Goal: Information Seeking & Learning: Learn about a topic

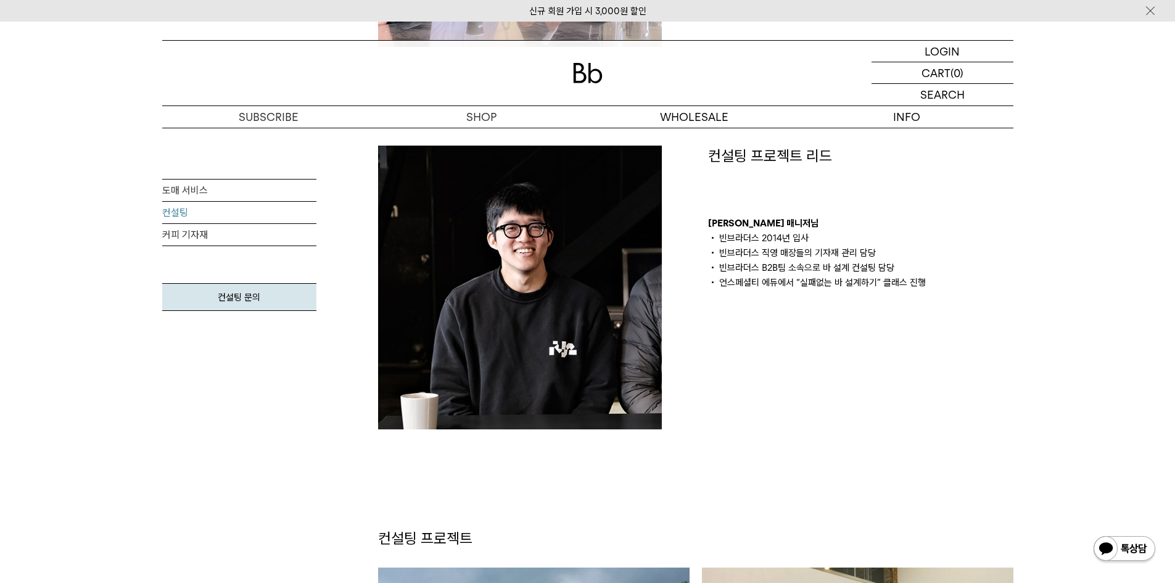
scroll to position [864, 0]
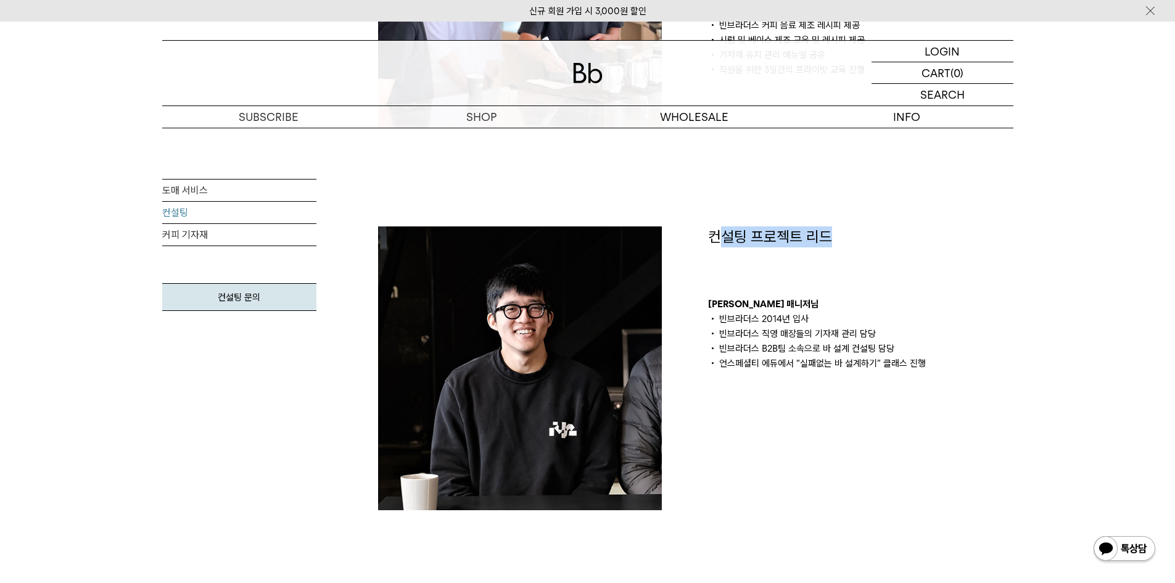
drag, startPoint x: 718, startPoint y: 235, endPoint x: 875, endPoint y: 247, distance: 157.2
click at [874, 244] on p "컨설팅 프로젝트 리드" at bounding box center [860, 236] width 305 height 21
click at [880, 317] on li "빈브라더스 2014년 입사" at bounding box center [860, 319] width 305 height 15
drag, startPoint x: 805, startPoint y: 231, endPoint x: 831, endPoint y: 234, distance: 26.7
click at [831, 234] on p "컨설팅 프로젝트 리드" at bounding box center [860, 236] width 305 height 21
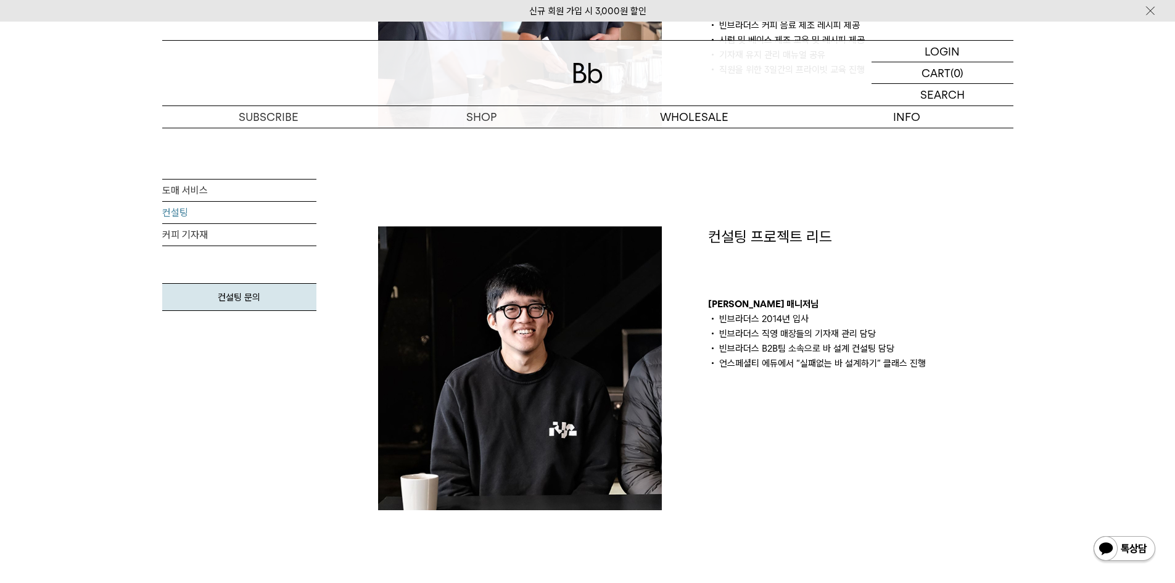
click at [874, 294] on div "컨설팅 프로젝트 리드 김의성 매니저님 빈브라더스 2014년 입사 빈브라더스 직영 매장들의 기자재 관리 담당 빈브라더스 B2B팀 소속으로 바 설…" at bounding box center [860, 298] width 305 height 144
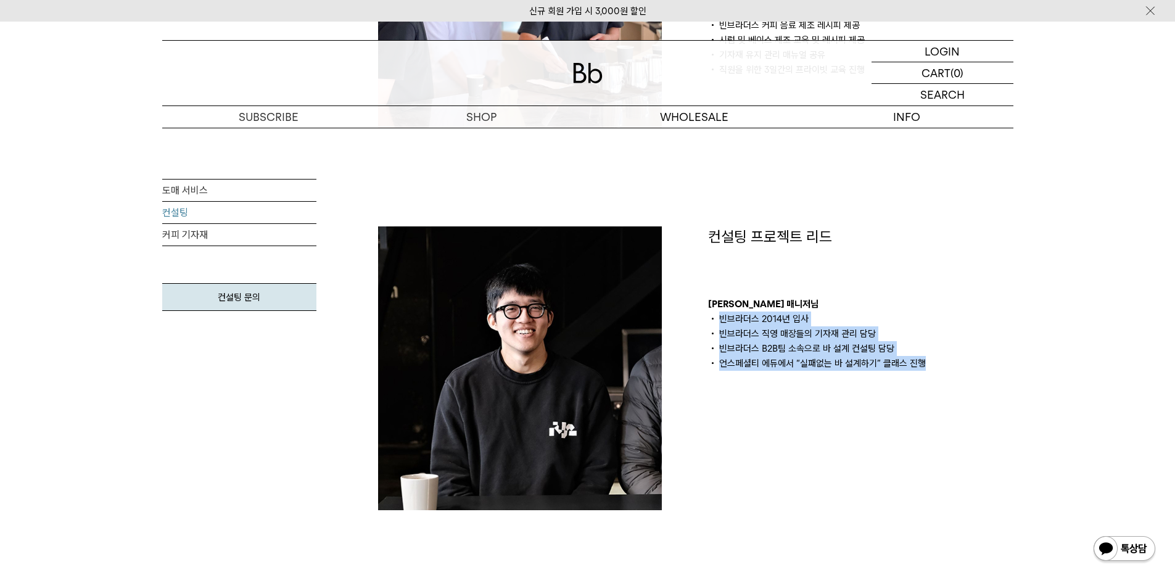
drag, startPoint x: 719, startPoint y: 320, endPoint x: 988, endPoint y: 379, distance: 276.1
click at [988, 379] on div "컨설팅 프로젝트 리드 김의성 매니저님 빈브라더스 2014년 입사 빈브라더스 직영 매장들의 기자재 관리 담당 빈브라더스 B2B팀 소속으로 바 설…" at bounding box center [861, 368] width 330 height 284
click at [891, 398] on div "컨설팅 프로젝트 리드 김의성 매니저님 빈브라더스 2014년 입사 빈브라더스 직영 매장들의 기자재 관리 담당 빈브라더스 B2B팀 소속으로 바 설…" at bounding box center [861, 368] width 330 height 284
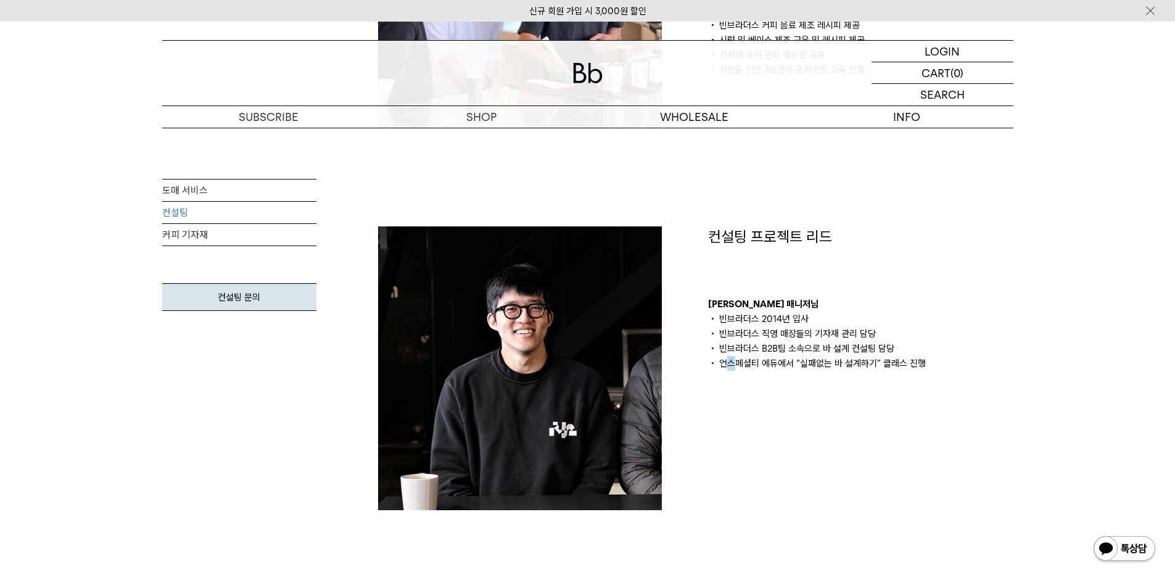
click at [732, 365] on li "언스페셜티 에듀에서 “실패없는 바 설계하기” 클래스 진행" at bounding box center [860, 363] width 305 height 15
click at [724, 365] on li "언스페셜티 에듀에서 “실패없는 바 설계하기” 클래스 진행" at bounding box center [860, 363] width 305 height 15
drag, startPoint x: 721, startPoint y: 364, endPoint x: 931, endPoint y: 371, distance: 210.5
click at [931, 371] on div "컨설팅 프로젝트 리드 김의성 매니저님 빈브라더스 2014년 입사 빈브라더스 직영 매장들의 기자재 관리 담당 빈브라더스 B2B팀 소속으로 바 설…" at bounding box center [861, 368] width 330 height 284
click at [895, 405] on div "컨설팅 프로젝트 리드 김의성 매니저님 빈브라더스 2014년 입사 빈브라더스 직영 매장들의 기자재 관리 담당 빈브라더스 B2B팀 소속으로 바 설…" at bounding box center [861, 368] width 330 height 284
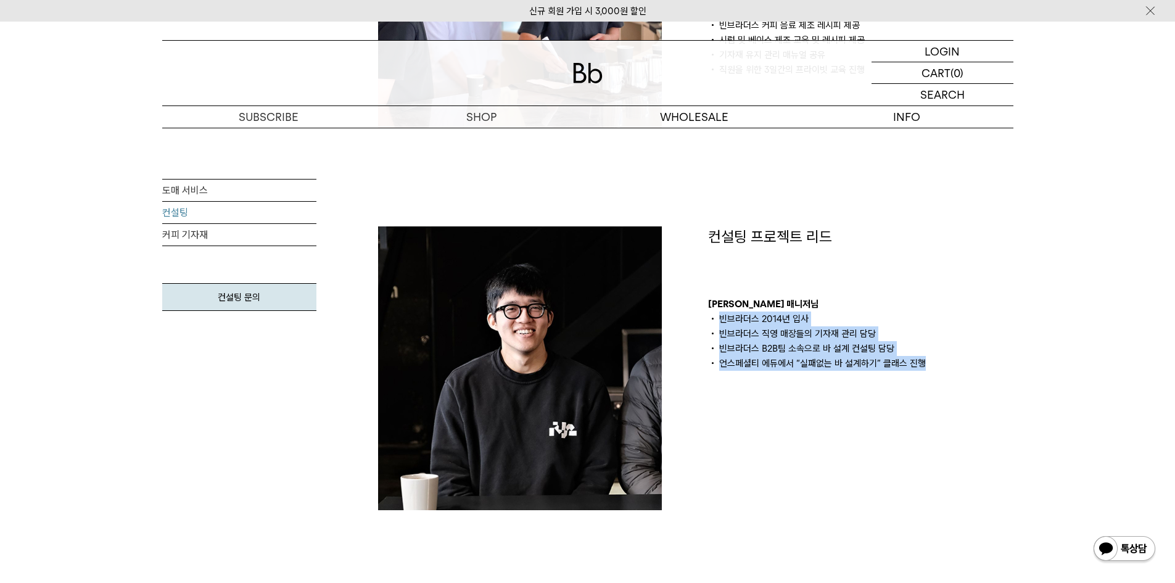
drag, startPoint x: 737, startPoint y: 323, endPoint x: 974, endPoint y: 376, distance: 242.9
click at [974, 376] on div "컨설팅 프로젝트 리드 김의성 매니저님 빈브라더스 2014년 입사 빈브라더스 직영 매장들의 기자재 관리 담당 빈브라더스 B2B팀 소속으로 바 설…" at bounding box center [861, 368] width 330 height 284
click at [936, 397] on div "컨설팅 프로젝트 리드 김의성 매니저님 빈브라더스 2014년 입사 빈브라더스 직영 매장들의 기자재 관리 담당 빈브라더스 B2B팀 소속으로 바 설…" at bounding box center [861, 368] width 330 height 284
drag, startPoint x: 906, startPoint y: 361, endPoint x: 707, endPoint y: 302, distance: 207.9
click at [707, 302] on div "컨설팅 프로젝트 리드 김의성 매니저님 빈브라더스 2014년 입사 빈브라더스 직영 매장들의 기자재 관리 담당 빈브라더스 B2B팀 소속으로 바 설…" at bounding box center [861, 368] width 330 height 284
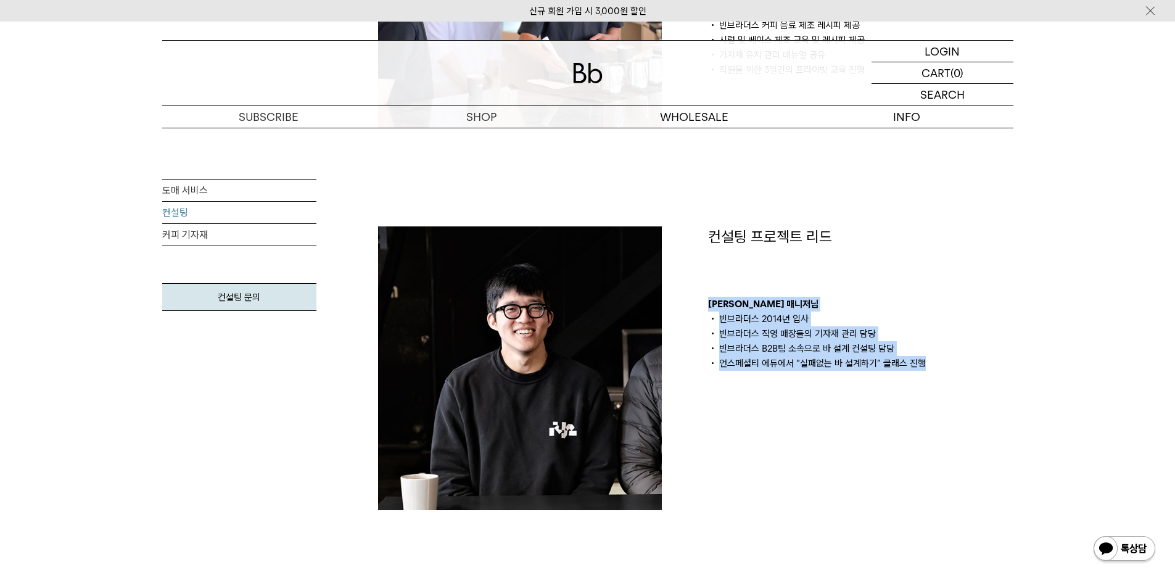
click at [740, 374] on div "컨설팅 프로젝트 리드 김의성 매니저님 빈브라더스 2014년 입사 빈브라더스 직영 매장들의 기자재 관리 담당 빈브라더스 B2B팀 소속으로 바 설…" at bounding box center [861, 368] width 330 height 284
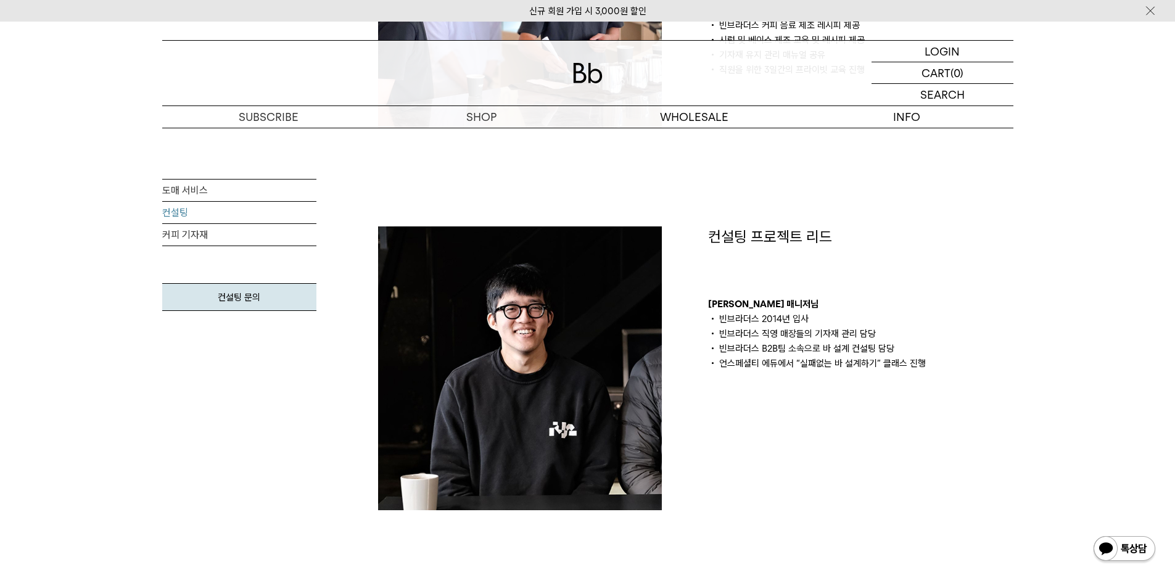
click at [740, 374] on div "컨설팅 프로젝트 리드 [PERSON_NAME] 매니저님 빈브라더스 2014년 입사 빈브라더스 직영 매장들의 기자재 관리 담당 빈브라더스 B2B…" at bounding box center [861, 368] width 330 height 284
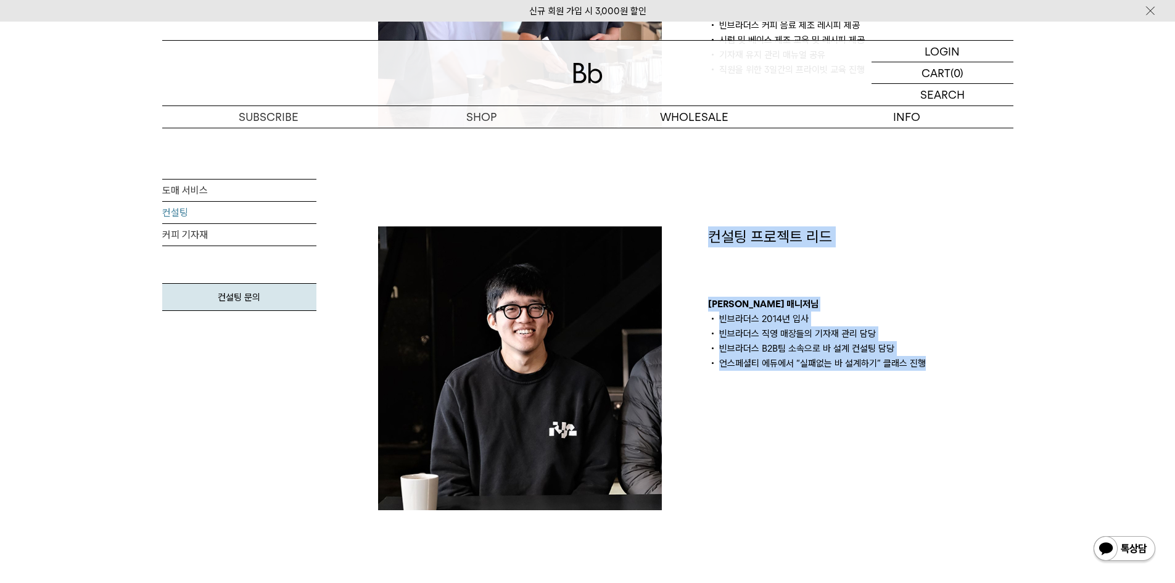
drag, startPoint x: 814, startPoint y: 334, endPoint x: 692, endPoint y: 286, distance: 131.3
click at [801, 384] on div "컨설팅 프로젝트 리드 [PERSON_NAME] 매니저님 빈브라더스 2014년 입사 빈브라더스 직영 매장들의 기자재 관리 담당 빈브라더스 B2B…" at bounding box center [861, 368] width 330 height 284
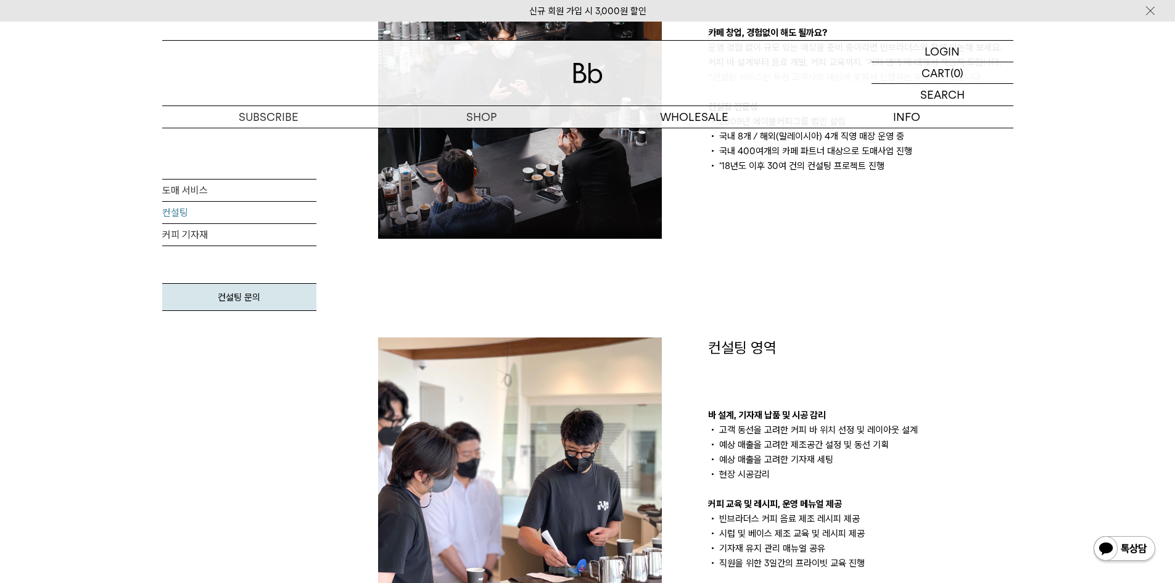
scroll to position [0, 0]
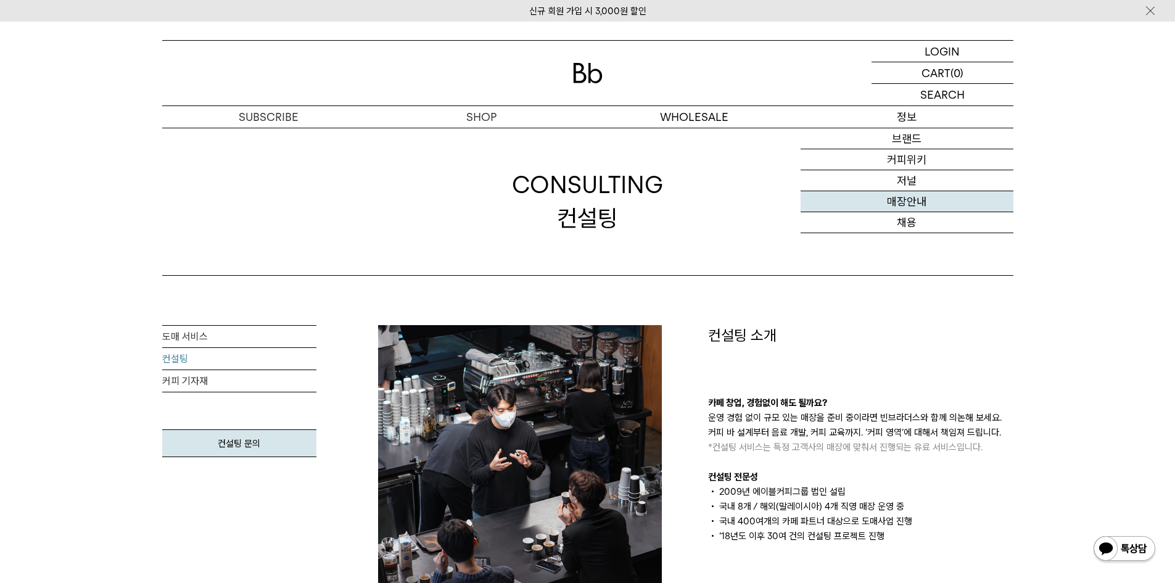
click at [919, 205] on link "매장안내" at bounding box center [907, 201] width 213 height 21
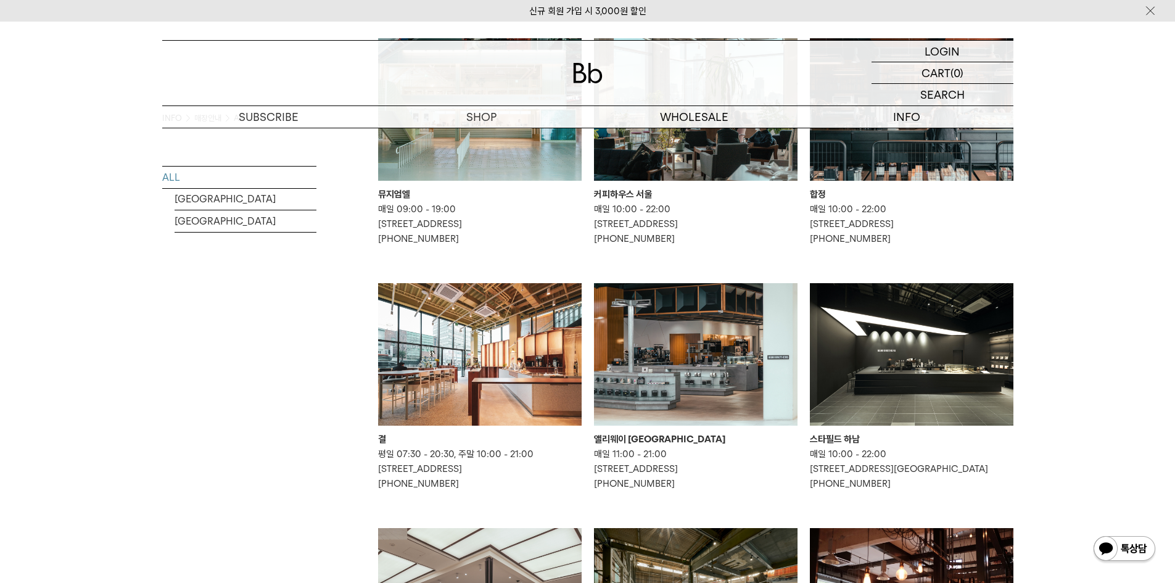
scroll to position [370, 0]
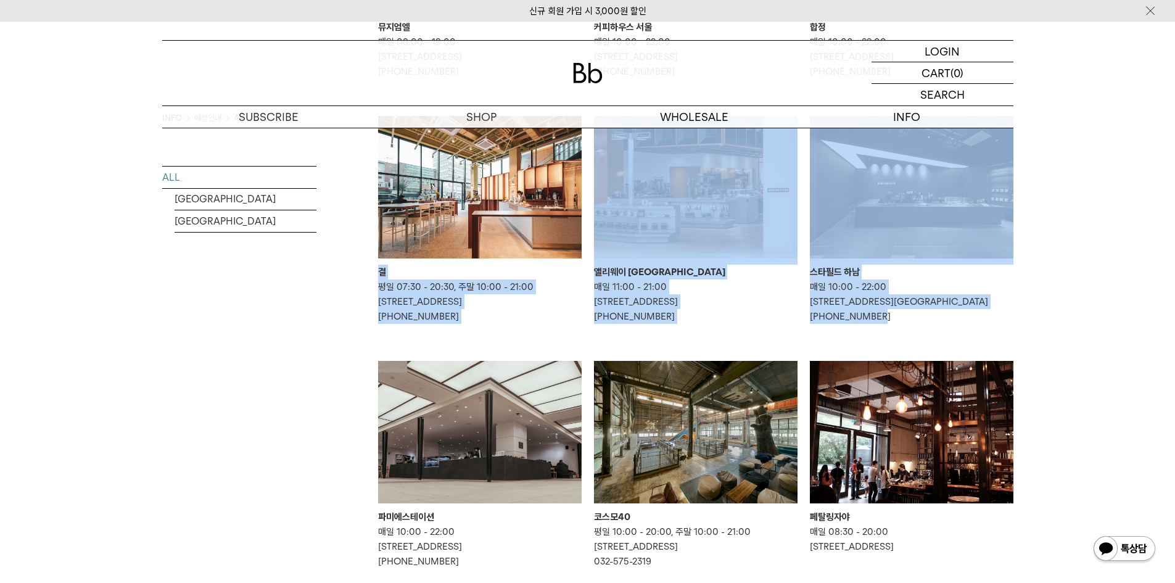
drag, startPoint x: 1049, startPoint y: 310, endPoint x: 353, endPoint y: 271, distance: 697.1
click at [353, 271] on div "INFO 매장안내 All ALL [GEOGRAPHIC_DATA] [GEOGRAPHIC_DATA] Bb가 직접 운영하는 커피 바들을 소개합니다." at bounding box center [587, 312] width 1175 height 1108
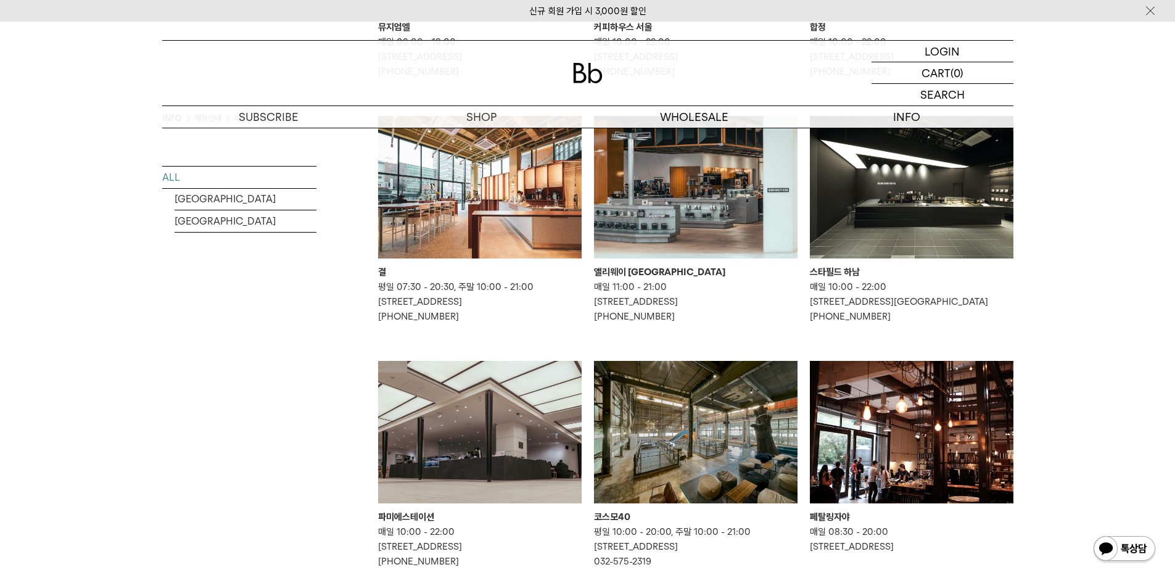
click at [347, 336] on div "INFO 매장안내 All ALL SOUTH KOREA MALAYSIA Bb가 직접 운영하는 커피 바들을 소개합니다. 뮤지엄엘" at bounding box center [587, 312] width 851 height 1108
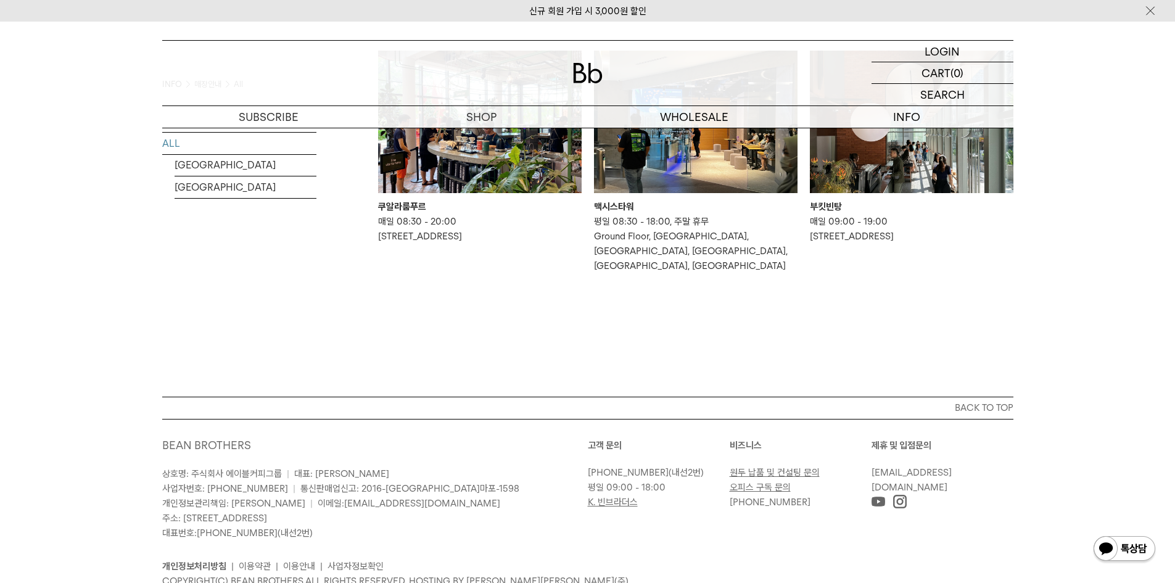
scroll to position [1004, 0]
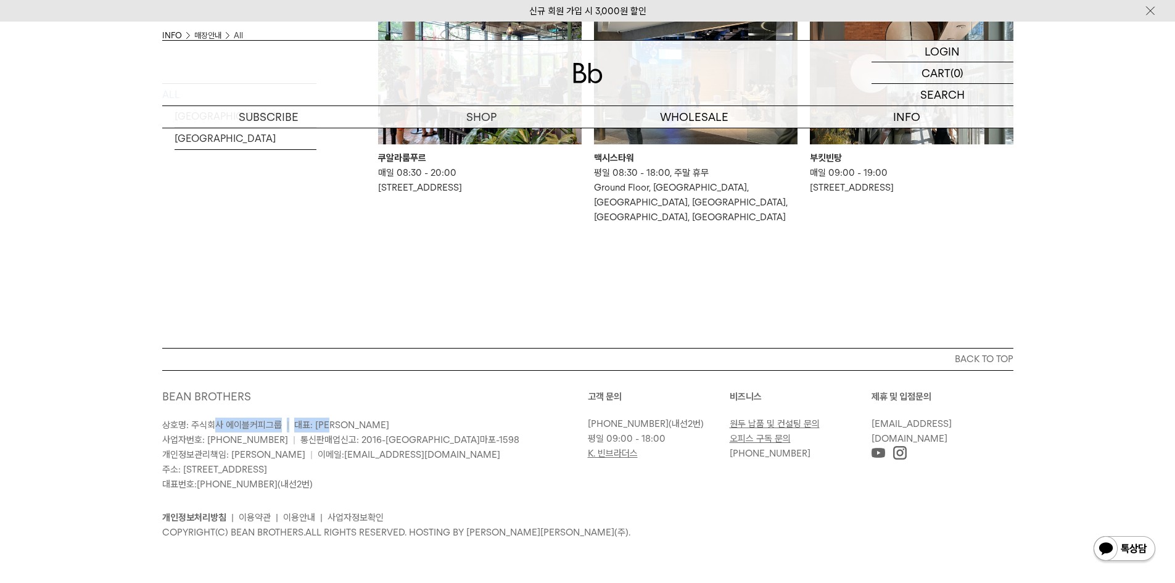
drag, startPoint x: 218, startPoint y: 424, endPoint x: 371, endPoint y: 421, distance: 153.7
click at [371, 421] on p "상호명: 주식회사 에이블커피그룹 | 대표: 박성호 사업자번호: 220-87-84283 | 통신판매업신고: 2016-서울마포-1598 개인정보관…" at bounding box center [375, 455] width 426 height 74
click at [410, 471] on p "상호명: 주식회사 에이블커피그룹 | 대표: 박성호 사업자번호: 220-87-84283 | 통신판매업신고: 2016-서울마포-1598 개인정보관…" at bounding box center [375, 455] width 426 height 74
drag, startPoint x: 391, startPoint y: 483, endPoint x: 147, endPoint y: 424, distance: 251.4
click at [147, 424] on div "BACK TO TOP BEAN BROTHERS 상호명: 주식회사 에이블커피그룹 | 대표: 박성호 사업자번호: 220-87-84283 | 통신판…" at bounding box center [588, 453] width 888 height 210
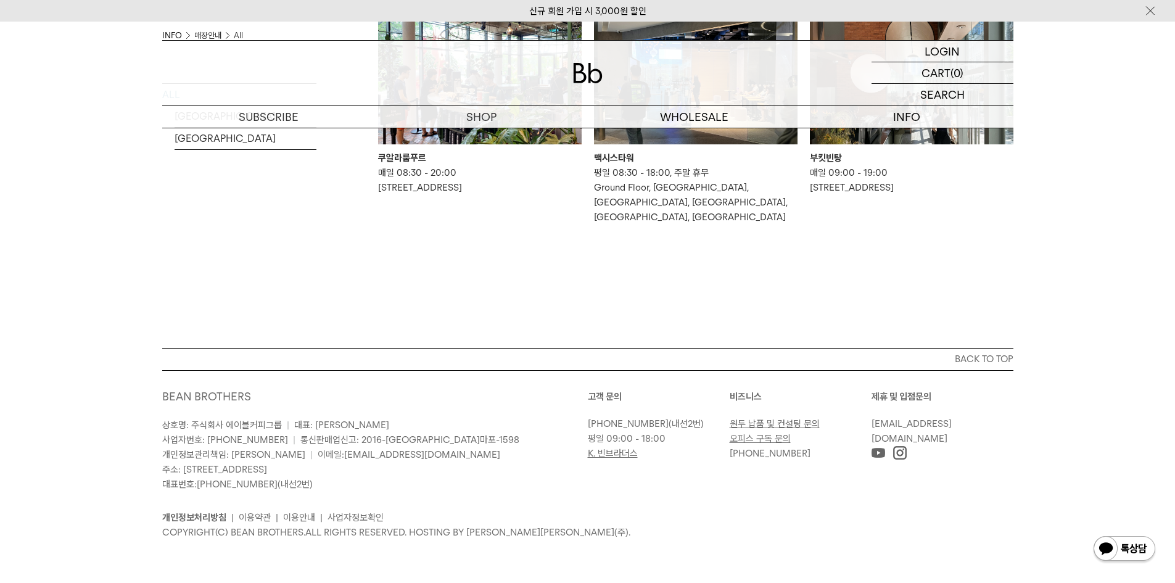
click at [460, 514] on ul "개인정보처리방침 | 이용약관 | 이용안내 | 사업자정보확인" at bounding box center [587, 517] width 851 height 15
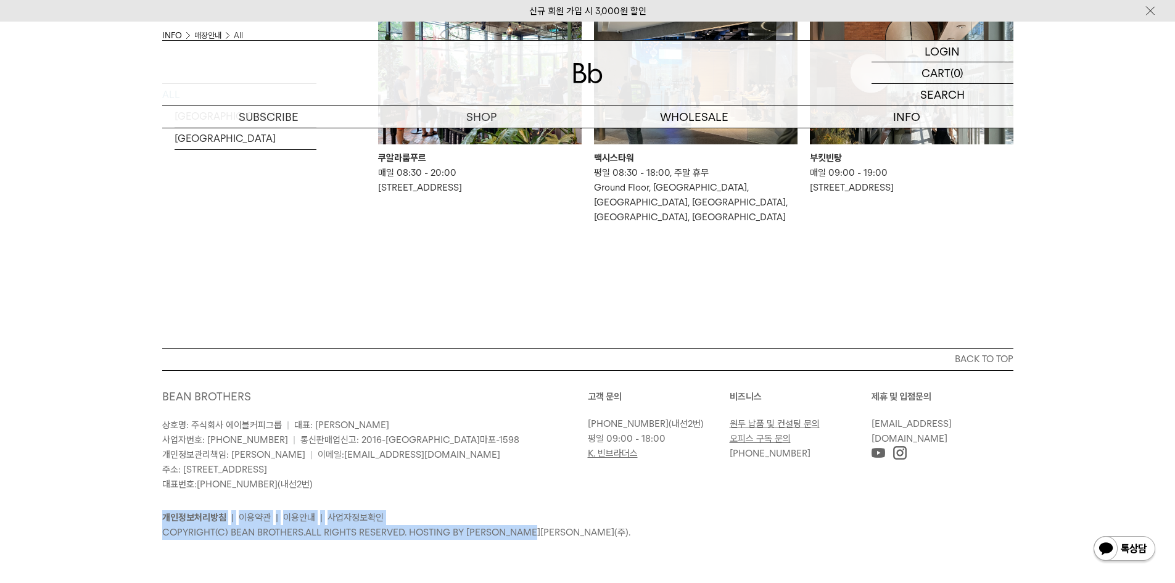
drag, startPoint x: 559, startPoint y: 530, endPoint x: 149, endPoint y: 511, distance: 410.8
click at [149, 511] on div "BACK TO TOP BEAN BROTHERS 상호명: 주식회사 에이블커피그룹 | 대표: 박성호 사업자번호: 220-87-84283 | 통신판…" at bounding box center [588, 453] width 888 height 210
click at [456, 498] on div "개인정보처리방침 | 이용약관 | 이용안내 | 사업자정보확인 COPYRIGHT(C) BEAN BROTHERS. ALL RIGHTS RESERVE…" at bounding box center [587, 516] width 851 height 48
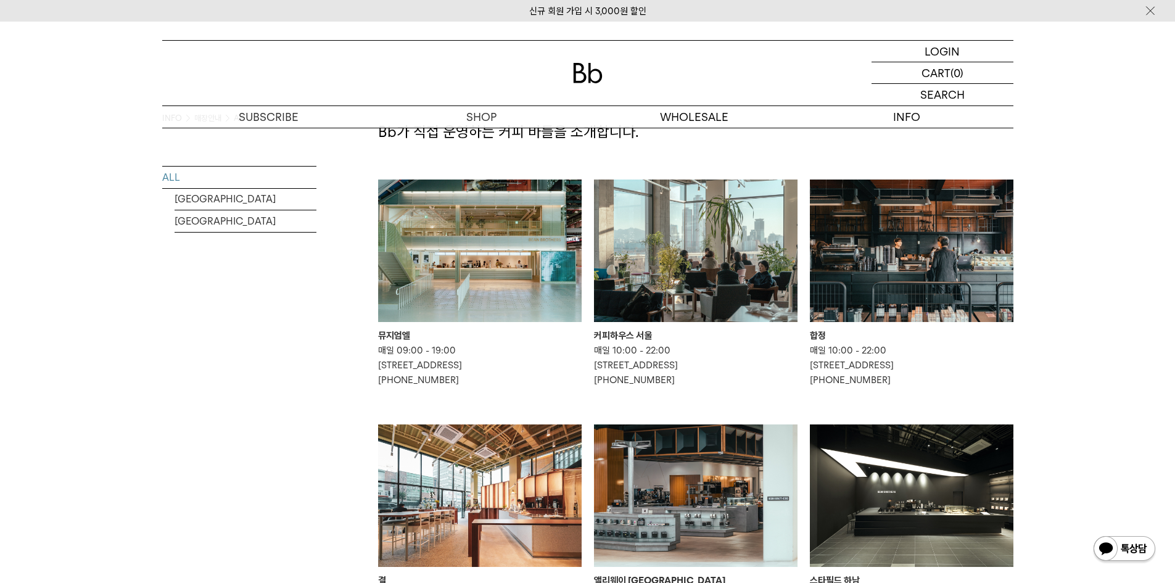
scroll to position [0, 0]
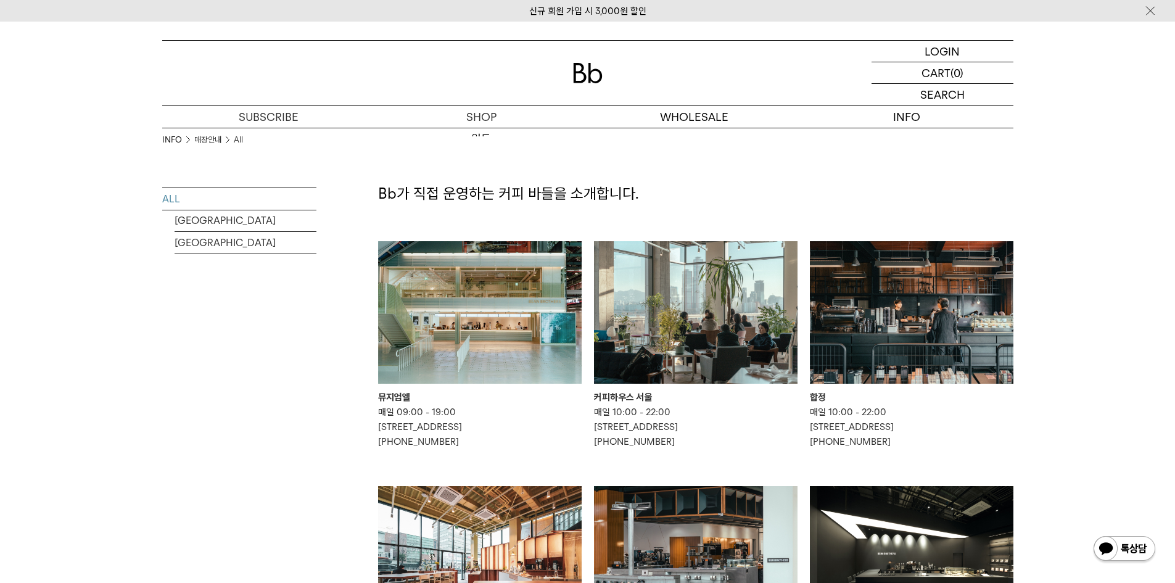
click at [567, 77] on div at bounding box center [587, 73] width 851 height 65
click at [602, 72] on img at bounding box center [588, 73] width 30 height 20
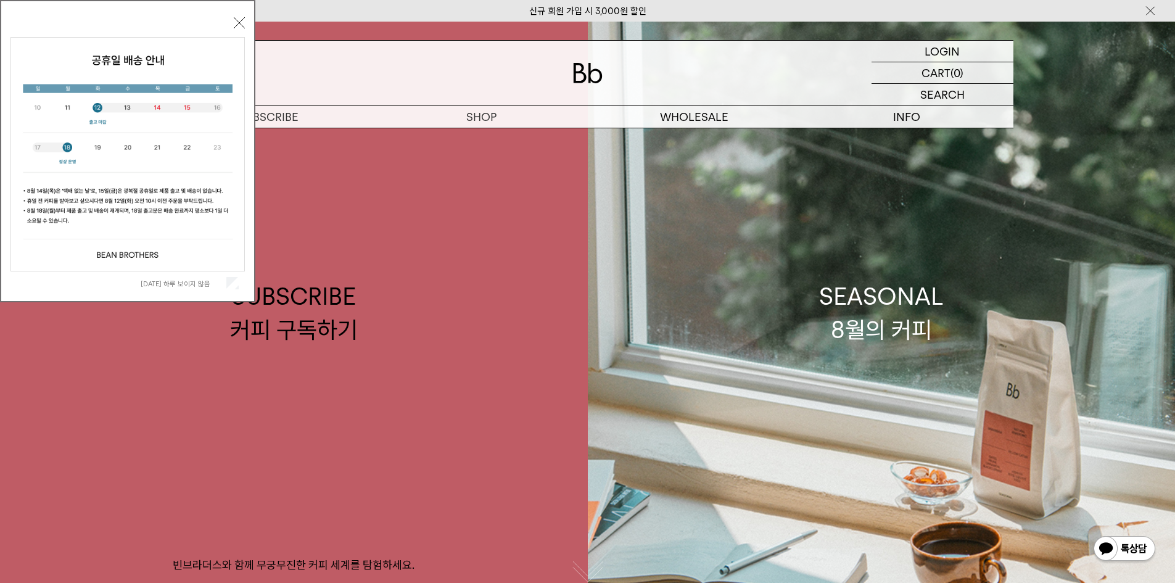
click at [239, 25] on button "닫기" at bounding box center [239, 22] width 11 height 11
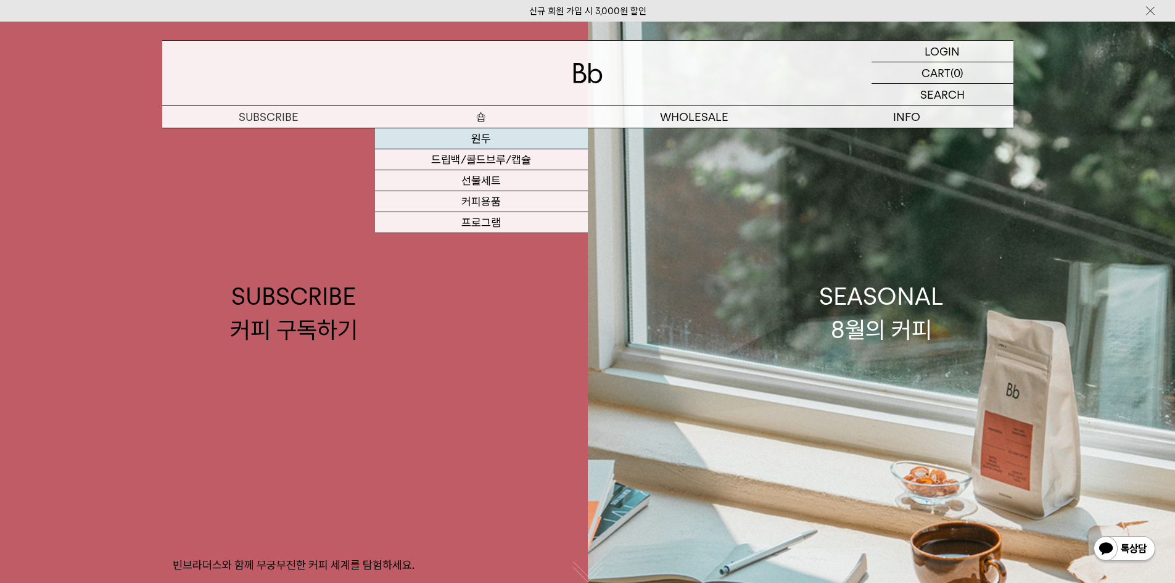
click at [485, 138] on link "원두" at bounding box center [481, 138] width 213 height 21
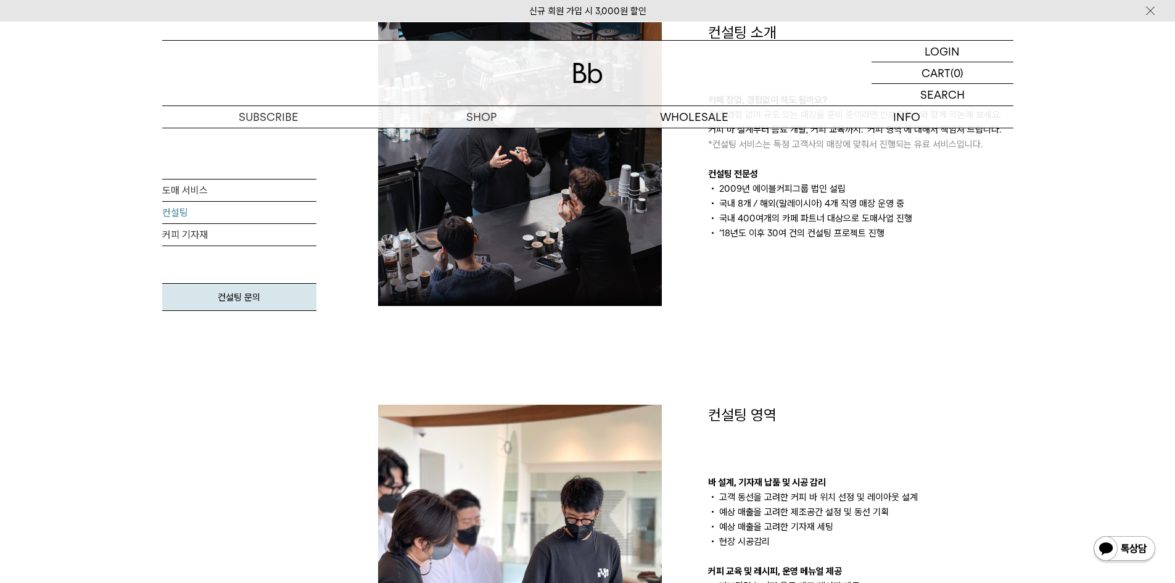
scroll to position [494, 0]
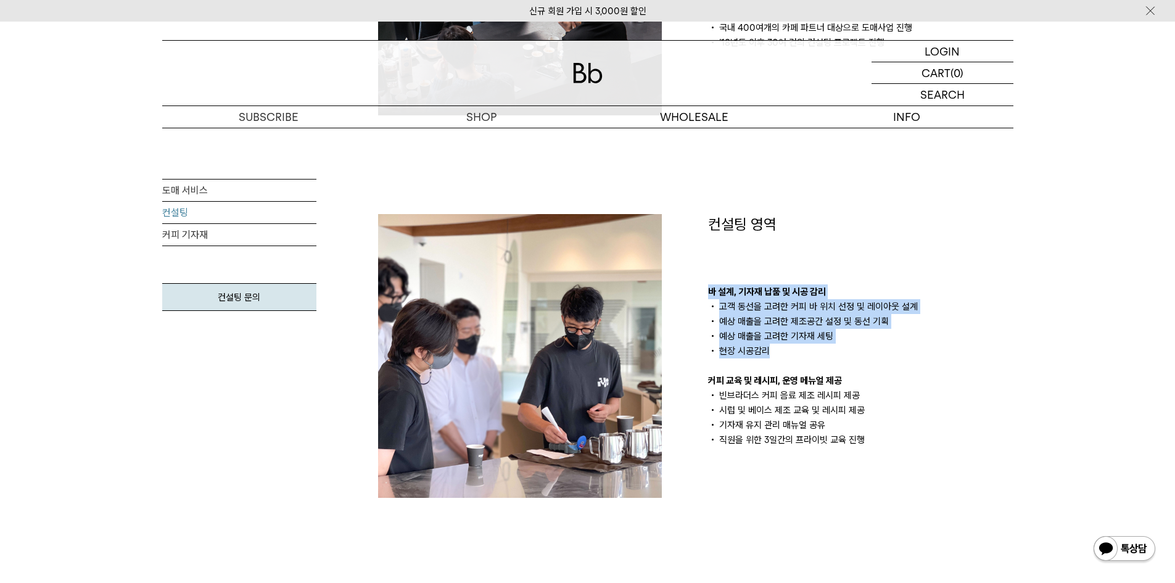
drag, startPoint x: 748, startPoint y: 291, endPoint x: 911, endPoint y: 365, distance: 179.2
click at [911, 365] on div "바 설계, 기자재 납품 및 시공 감리 고객 동선을 고려한 커피 바 위치 선정 및 레이아웃 설계 예상 매출을 고려한 제조공간 설정 및 동선 기획…" at bounding box center [860, 365] width 305 height 163
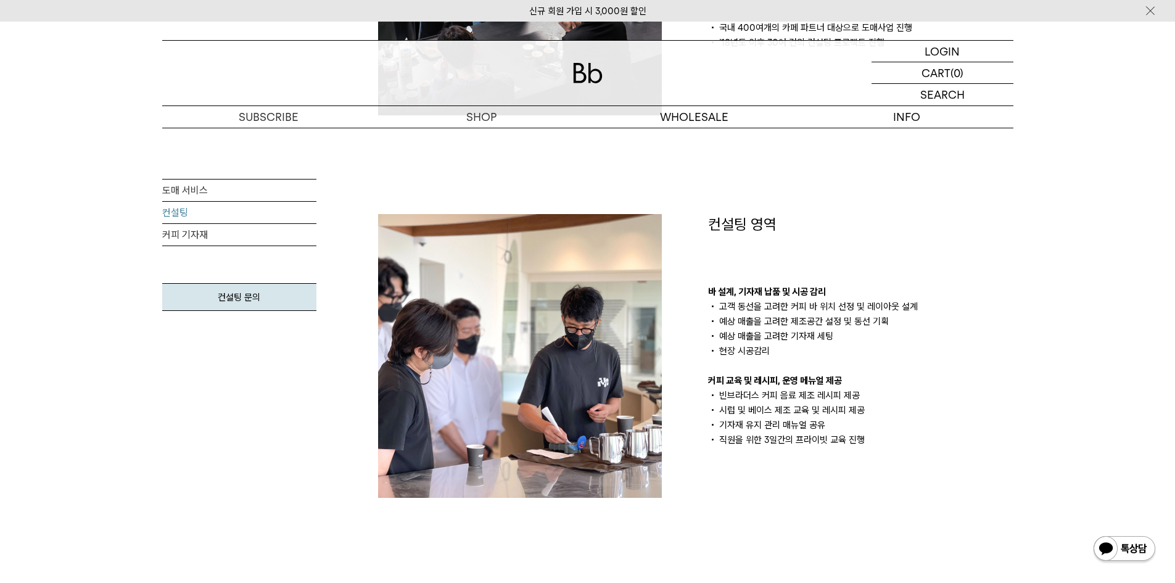
click at [827, 413] on li "시럽 및 베이스 제조 교육 및 레시피 제공" at bounding box center [860, 410] width 305 height 15
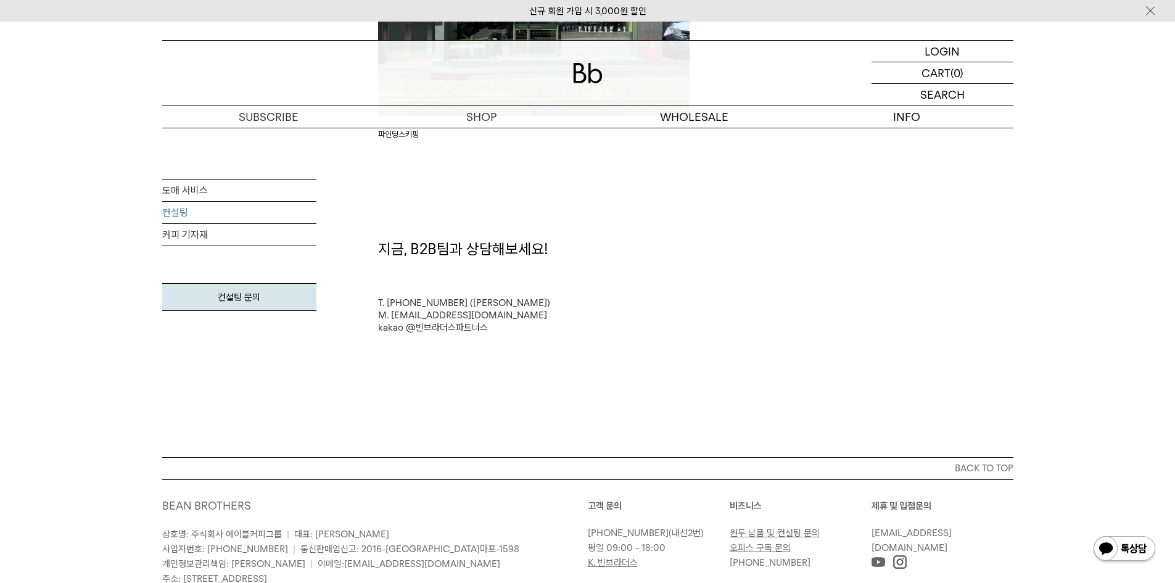
scroll to position [3270, 0]
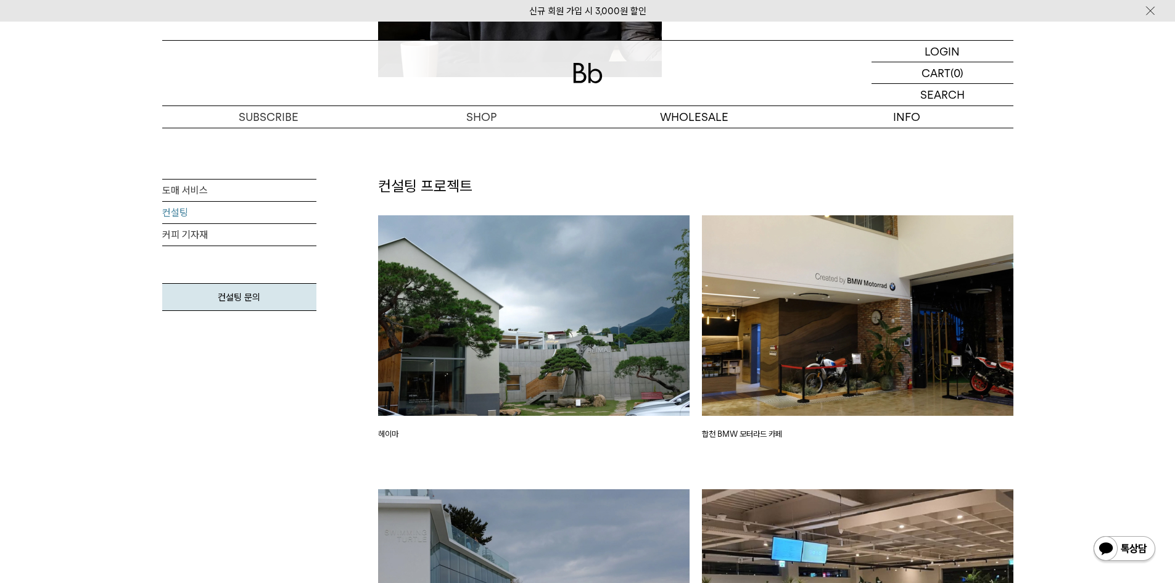
scroll to position [1296, 0]
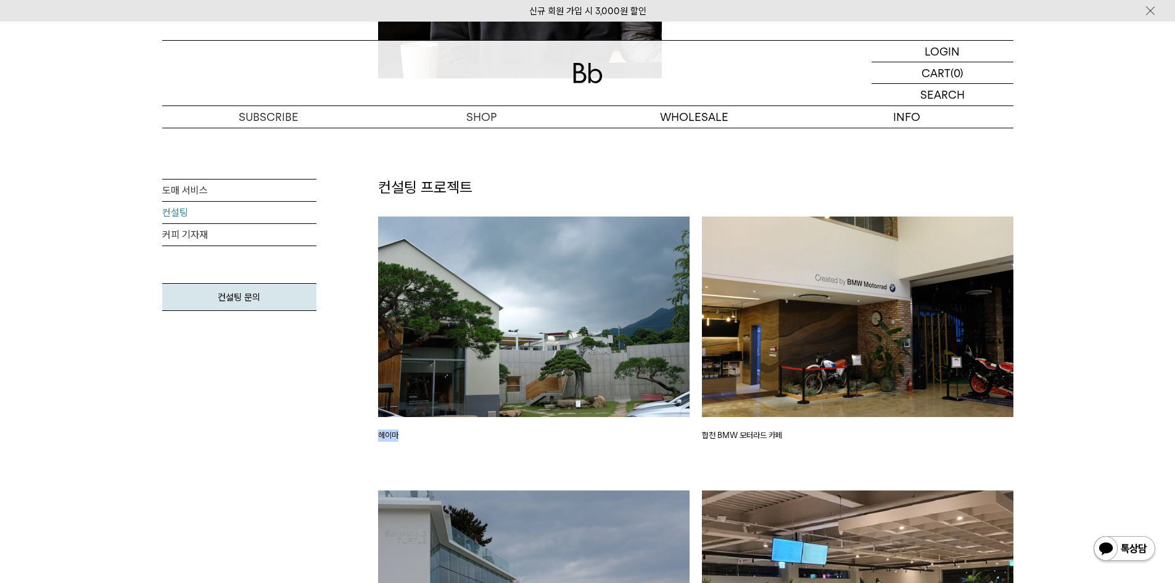
drag, startPoint x: 406, startPoint y: 434, endPoint x: 363, endPoint y: 435, distance: 42.6
copy p "헤이마"
click at [507, 457] on div "헤이마" at bounding box center [534, 354] width 324 height 275
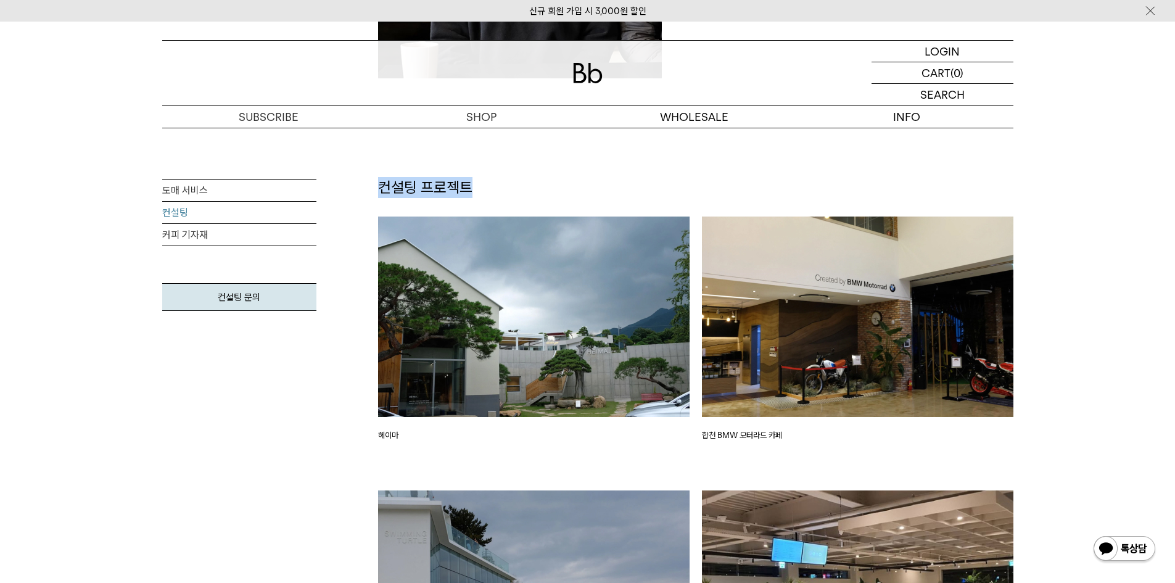
drag, startPoint x: 370, startPoint y: 184, endPoint x: 628, endPoint y: 175, distance: 258.7
click at [574, 177] on div "컨설팅 프로젝트" at bounding box center [696, 187] width 648 height 21
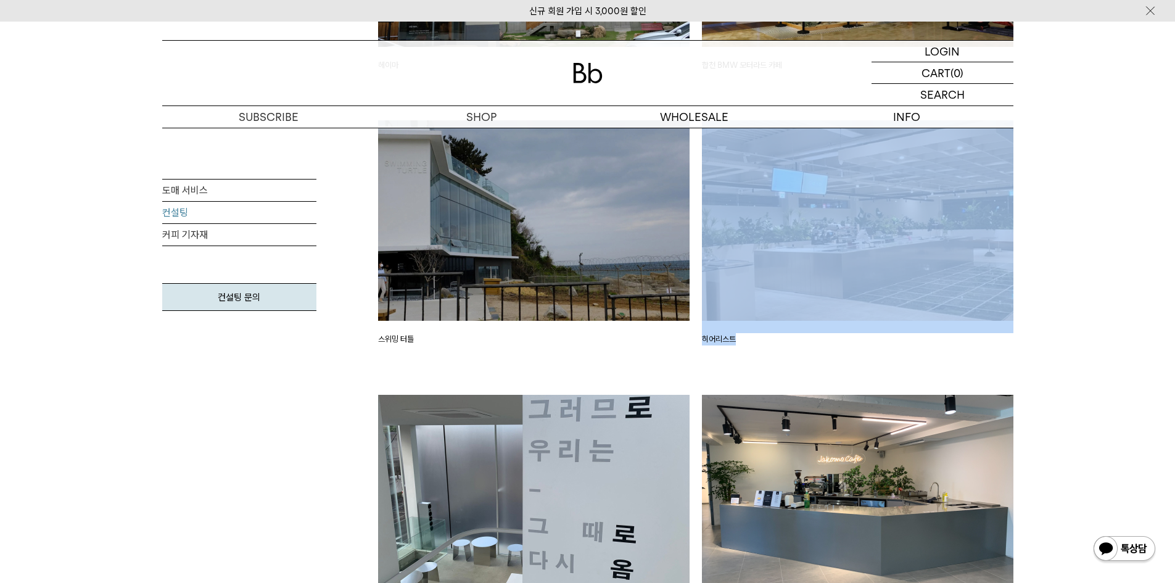
drag, startPoint x: 723, startPoint y: 344, endPoint x: 410, endPoint y: 345, distance: 312.2
click at [604, 381] on div "스위밍 터틀" at bounding box center [534, 257] width 324 height 275
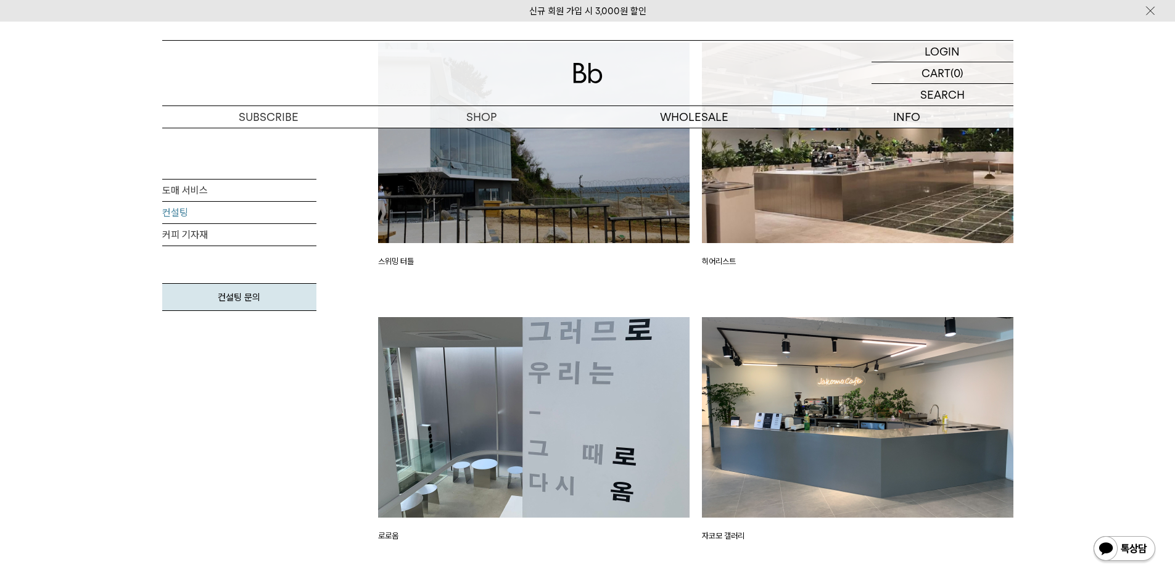
scroll to position [2160, 0]
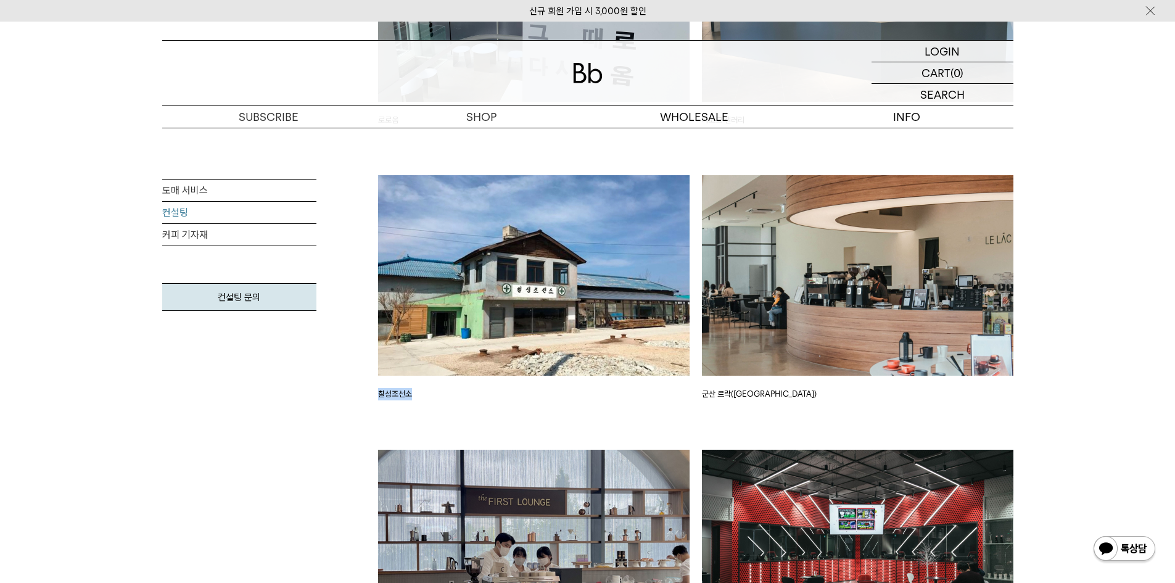
drag, startPoint x: 375, startPoint y: 396, endPoint x: 434, endPoint y: 397, distance: 59.9
click at [434, 397] on div "칠성조선소" at bounding box center [534, 312] width 324 height 275
click at [489, 416] on div "칠성조선소" at bounding box center [534, 312] width 324 height 275
click at [542, 339] on img at bounding box center [534, 275] width 312 height 201
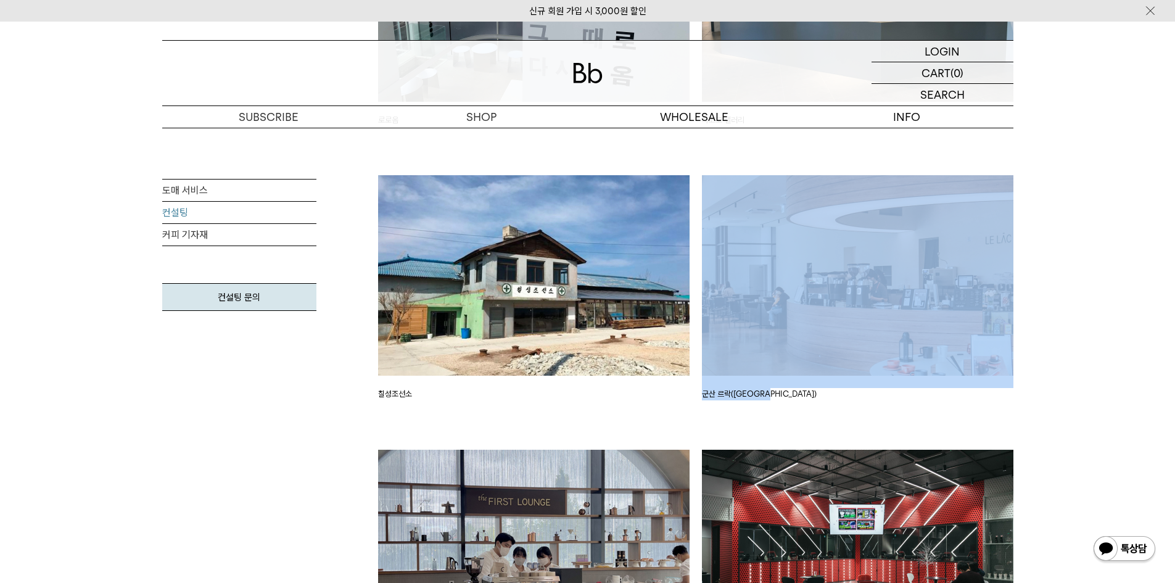
drag, startPoint x: 739, startPoint y: 392, endPoint x: 690, endPoint y: 392, distance: 48.7
click at [690, 392] on div "컨설팅 프로젝트 [GEOGRAPHIC_DATA] 합천 BMW 모터라드 카페 [GEOGRAPHIC_DATA] 합천 BMW 모터라드 카페" at bounding box center [696, 292] width 648 height 1959
click at [967, 422] on div "군산 르락([GEOGRAPHIC_DATA])" at bounding box center [858, 312] width 324 height 275
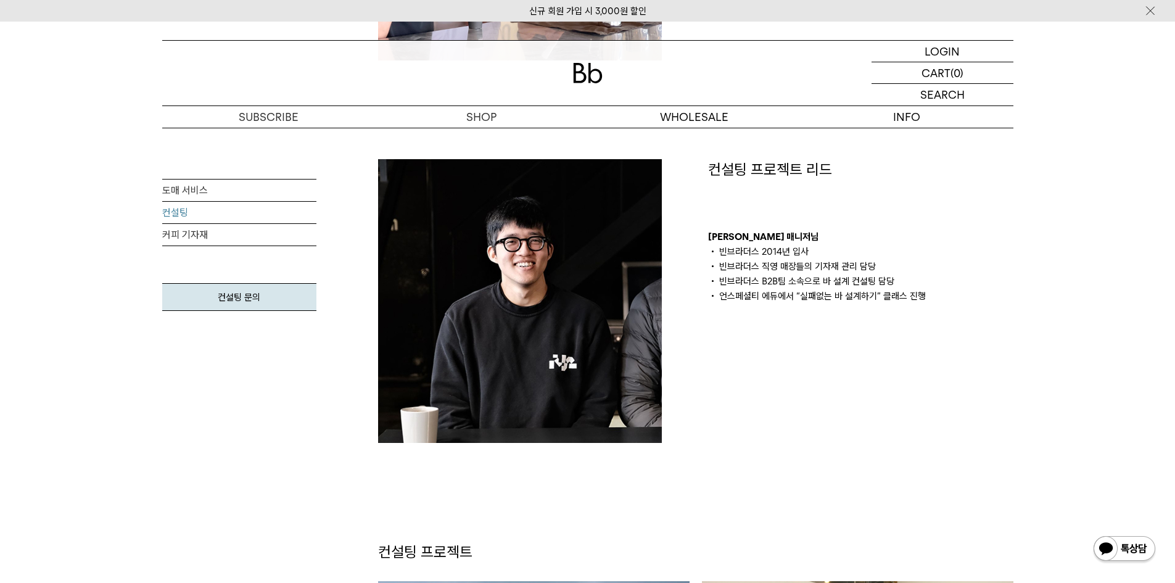
scroll to position [926, 0]
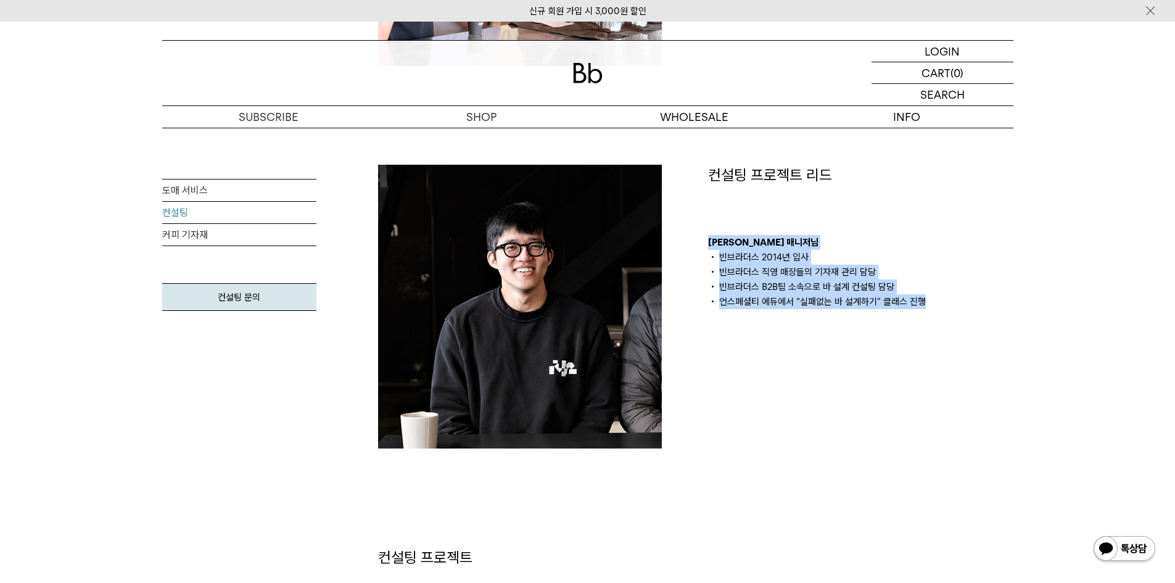
drag, startPoint x: 802, startPoint y: 289, endPoint x: 709, endPoint y: 244, distance: 103.2
click at [709, 244] on div "[PERSON_NAME] 매니저님 빈브라더스 2014년 입사 빈브라더스 직영 매장들의 기자재 관리 담당 빈브라더스 B2B팀 소속으로 바 설계 …" at bounding box center [860, 272] width 305 height 74
click at [813, 344] on div "컨설팅 프로젝트 리드 [PERSON_NAME] 매니저님 빈브라더스 2014년 입사 빈브라더스 직영 매장들의 기자재 관리 담당 빈브라더스 B2B…" at bounding box center [861, 307] width 330 height 284
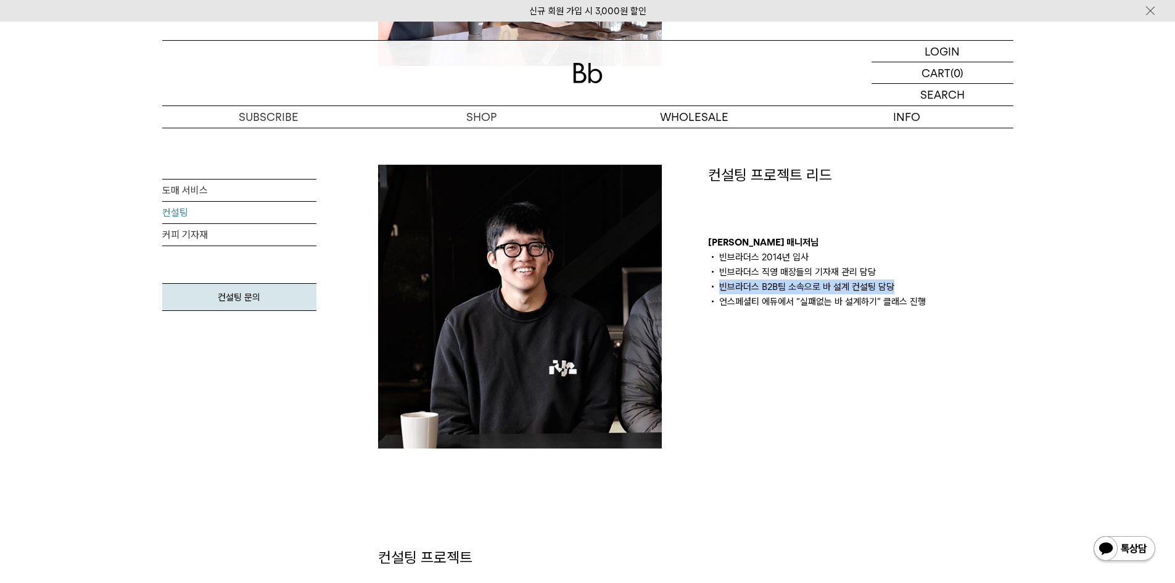
drag, startPoint x: 899, startPoint y: 289, endPoint x: 715, endPoint y: 286, distance: 183.9
click at [715, 286] on li "빈브라더스 B2B팀 소속으로 바 설계 컨설팅 담당" at bounding box center [860, 287] width 305 height 15
click at [860, 416] on div "컨설팅 프로젝트 리드 [PERSON_NAME] 매니저님 빈브라더스 2014년 입사 빈브라더스 직영 매장들의 기자재 관리 담당 빈브라더스 B2B…" at bounding box center [861, 307] width 330 height 284
